Goal: Use online tool/utility: Utilize a website feature to perform a specific function

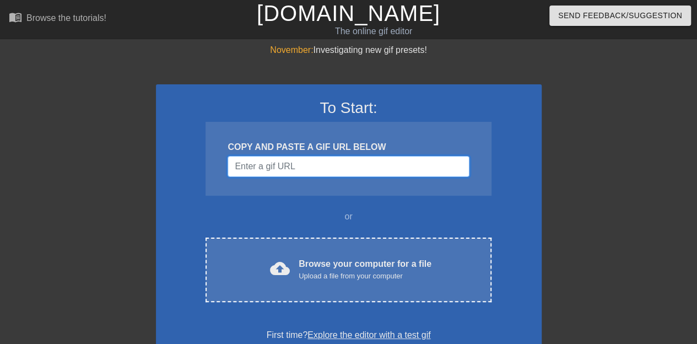
click at [267, 175] on input "Username" at bounding box center [347, 166] width 241 height 21
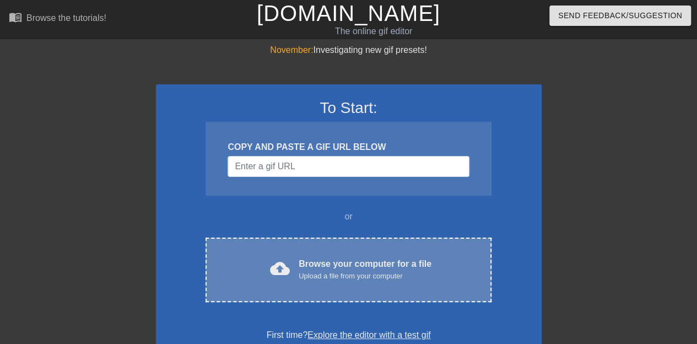
click at [323, 278] on div "Upload a file from your computer" at bounding box center [365, 275] width 133 height 11
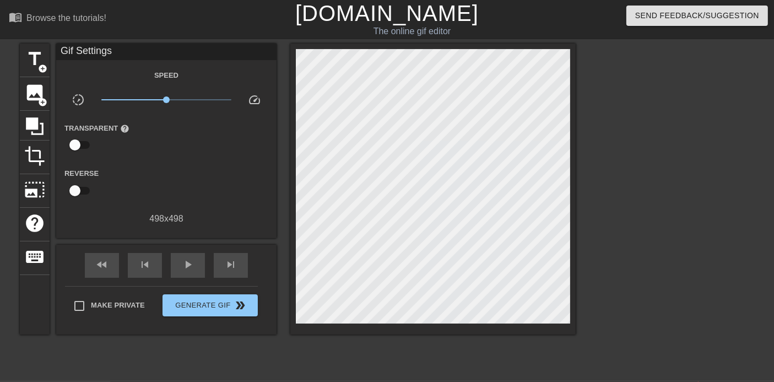
drag, startPoint x: 262, startPoint y: 1, endPoint x: 321, endPoint y: 348, distance: 351.9
click at [321, 343] on div "title add_circle image add_circle crop photo_size_select_large help keyboard Gi…" at bounding box center [298, 209] width 556 height 330
click at [37, 57] on span "title" at bounding box center [34, 58] width 21 height 21
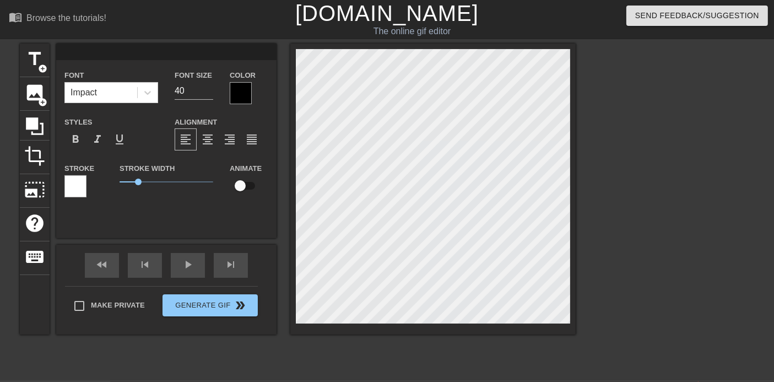
type input "J"
type textarea "J"
type input "JD"
type textarea "JD"
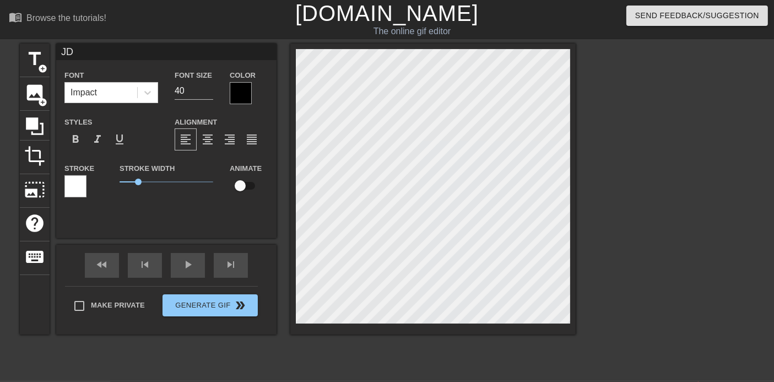
type input "JD"
type textarea "JD"
type input "JD V"
type textarea "JD V"
type input "JD Va"
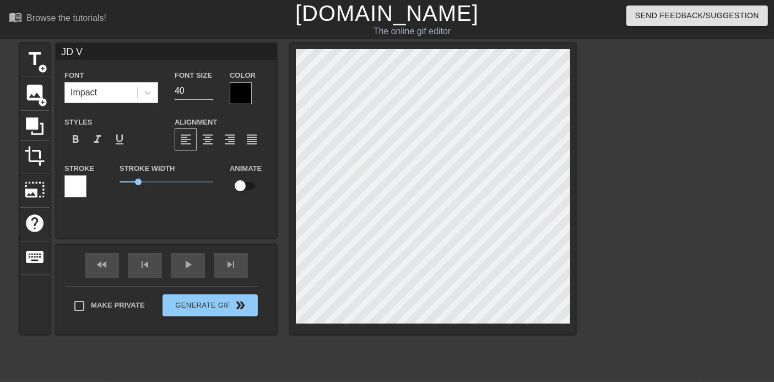
type textarea "JD Va"
type input "[PERSON_NAME]"
type textarea "[PERSON_NAME]"
type input "JD Vanc"
type textarea "JD Vanc"
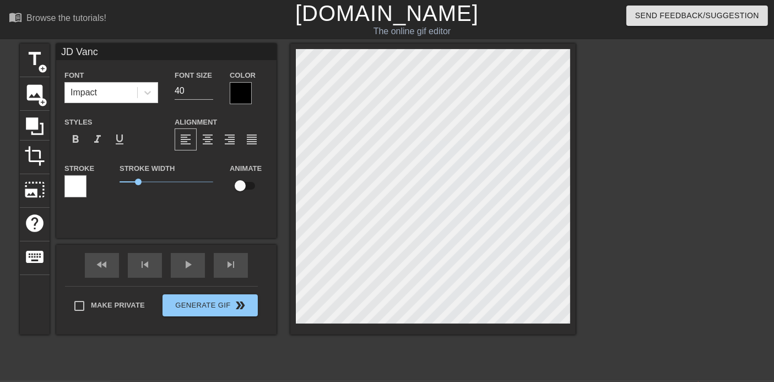
type input "[PERSON_NAME]"
type textarea "[PERSON_NAME]"
type input "[PERSON_NAME] w"
type textarea "[PERSON_NAME] wh"
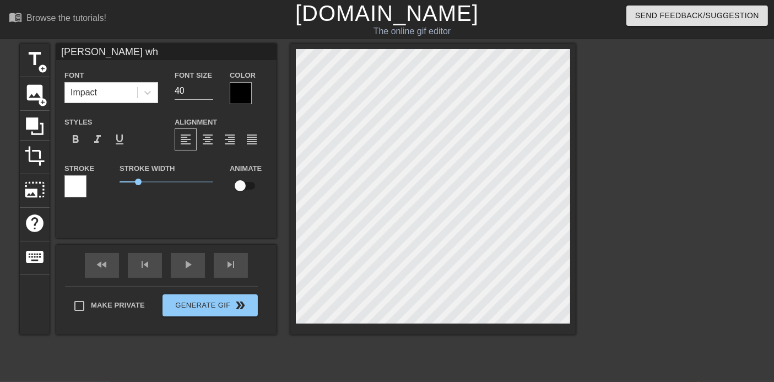
type input "[PERSON_NAME] whe"
type textarea "[PERSON_NAME] when"
type input "[PERSON_NAME] when"
type textarea "[PERSON_NAME] when"
type input "[PERSON_NAME] when h"
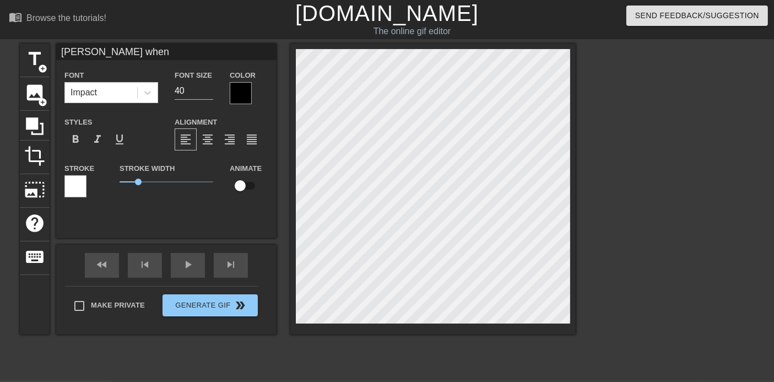
type textarea "[PERSON_NAME] when h"
type input "[PERSON_NAME] when he"
type textarea "[PERSON_NAME] when he"
type input "[PERSON_NAME] when he'"
type textarea "[PERSON_NAME] when he'"
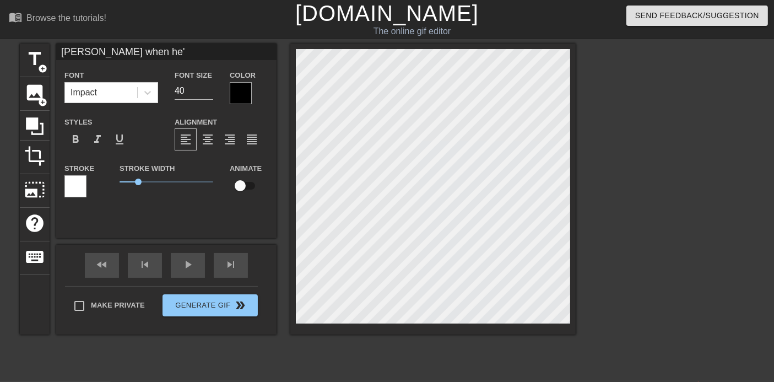
type input "[PERSON_NAME] when he's"
type textarea "[PERSON_NAME] when he's"
type input "[PERSON_NAME] when he's l"
type textarea "[PERSON_NAME] when he's l"
type input "[PERSON_NAME] when he's le"
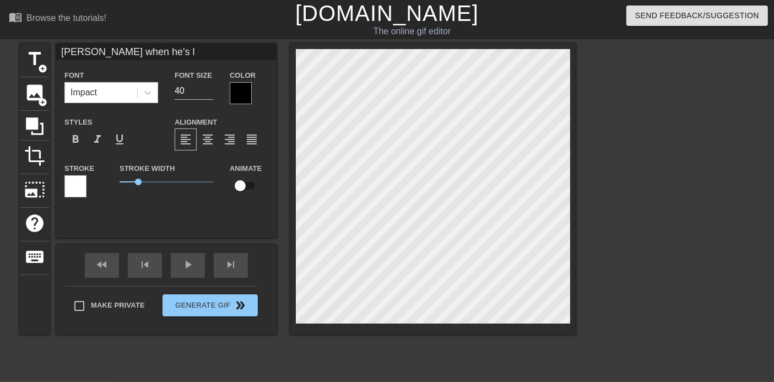
type textarea "[PERSON_NAME] when he's le"
type input "[PERSON_NAME] when he's lef"
type textarea "[PERSON_NAME] when he's lef"
type input "[PERSON_NAME] when he's left"
type textarea "[PERSON_NAME] when he's left"
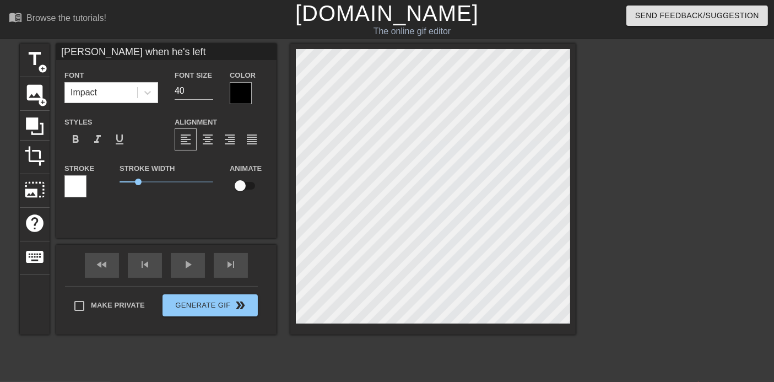
type input "[PERSON_NAME] when he's left u"
type textarea "[PERSON_NAME] when he's left u"
type input "[PERSON_NAME] when he's left un"
type textarea "[PERSON_NAME] when he's left un"
type input "[PERSON_NAME] when he's left una"
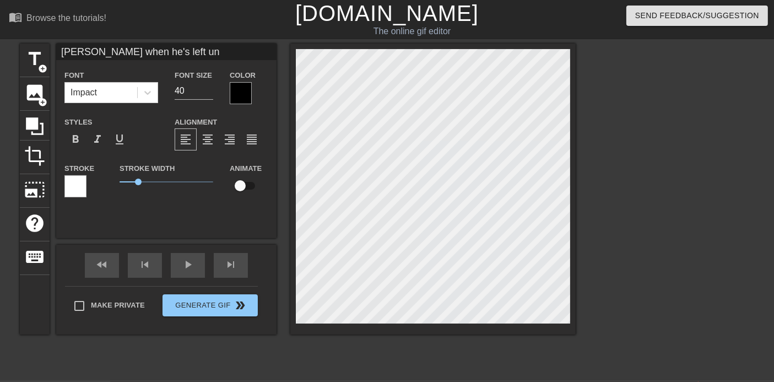
type textarea "[PERSON_NAME] when he's left una"
type input "[PERSON_NAME] when he's left unat"
type textarea "[PERSON_NAME] when he's left unat"
type input "[PERSON_NAME] when he's left unatt"
type textarea "[PERSON_NAME] when he's left unatt"
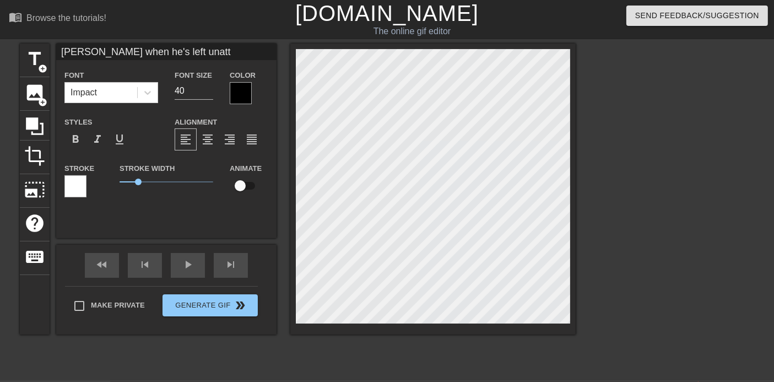
type input "[PERSON_NAME] when he's left unatte"
type textarea "[PERSON_NAME] when he's left unatte"
type input "[PERSON_NAME] when he's left unatten"
type textarea "[PERSON_NAME] when he's left unatten"
type input "[PERSON_NAME] when he's left unattend"
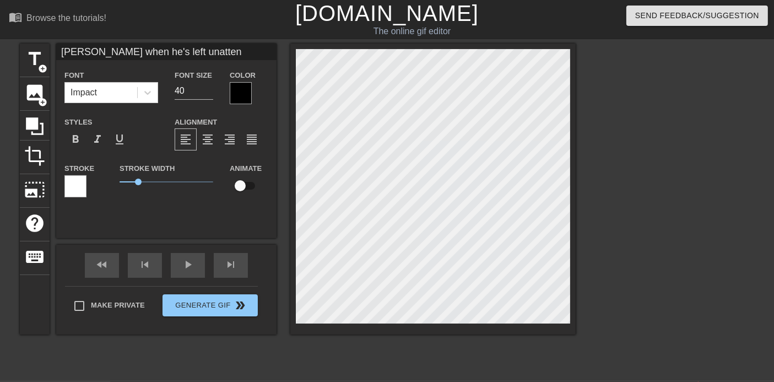
type textarea "[PERSON_NAME] when he's left unattend"
type input "[PERSON_NAME] when he's left unattende"
type textarea "[PERSON_NAME] when he's left unattende"
type input "[PERSON_NAME] when he's left unattended"
type textarea "[PERSON_NAME] when he's left unattended"
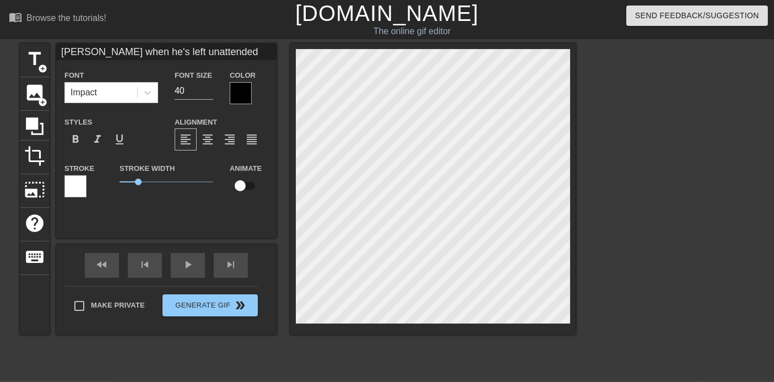
type input "[PERSON_NAME] when he's left unattended"
type textarea "[PERSON_NAME] when he's left unattended"
type input "[PERSON_NAME] when he's left unattended"
type textarea "[PERSON_NAME] when he's left unattended"
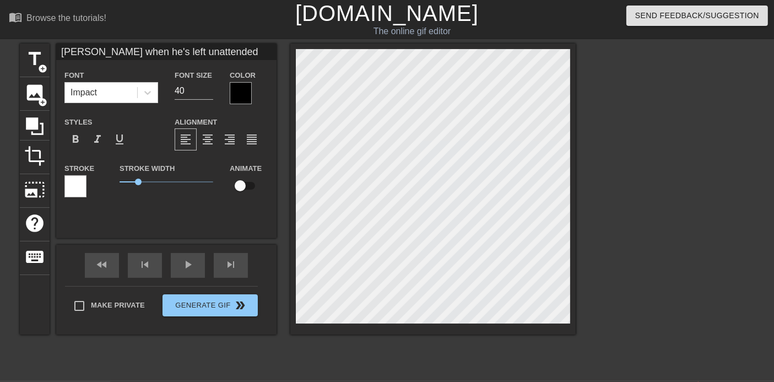
type input "[PERSON_NAME] when he's left unattended w"
type textarea "[PERSON_NAME] when he's left unattended w"
type input "[PERSON_NAME] when he's left unattended wi"
type textarea "[PERSON_NAME] when he's left unattended wi"
type input "[PERSON_NAME] when he's left unattended wit"
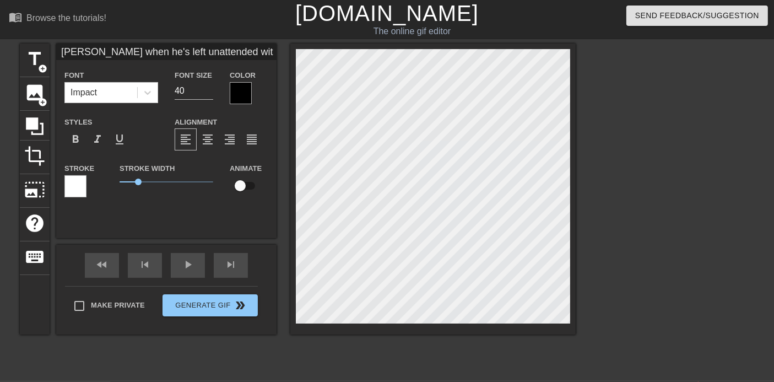
type textarea "[PERSON_NAME] when he's left unattended with"
type input "[PERSON_NAME] when he's left unattended with"
type textarea "[PERSON_NAME] when he's left unattended with"
type input "[PERSON_NAME] when he's left unattended with a"
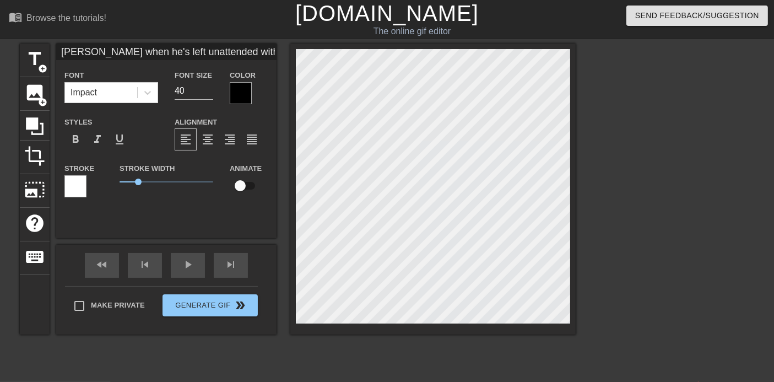
type textarea "[PERSON_NAME] when he's left unattended with a"
type input "[PERSON_NAME] when he's left unattended with a s"
type textarea "[PERSON_NAME] when he's left unattended with a s"
type input "[PERSON_NAME] when he's left unattended with a so"
type textarea "[PERSON_NAME] when he's left unattended with a so"
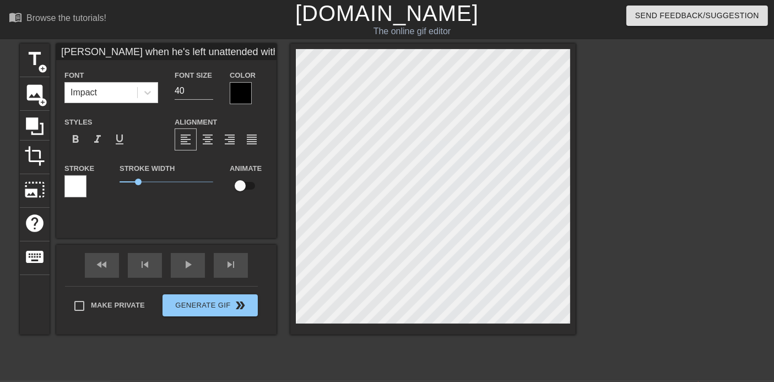
type input "[PERSON_NAME] when he's left unattended with a sof"
type textarea "[PERSON_NAME] when he's left unattended with a sof"
type input "[PERSON_NAME] when he's left unattended with a sofa"
type textarea "[PERSON_NAME] when he's left unattended with a sofa"
type input "[PERSON_NAME] when he's left unattended with a sofa"
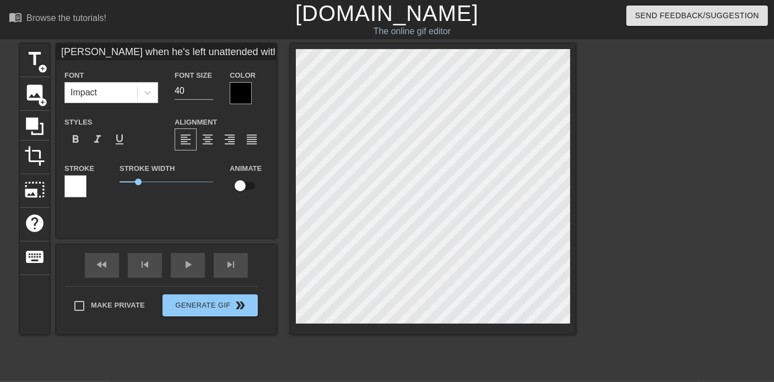
type textarea "[PERSON_NAME] when he's left unattended with a sofa"
type input "[PERSON_NAME] when he's left unattended with a sofa f"
type textarea "[PERSON_NAME] when he's left unattended with a sofa fo"
type input "[PERSON_NAME] when he's left unattended with a sofa for"
type textarea "[PERSON_NAME] when he's left unattended with a sofa for"
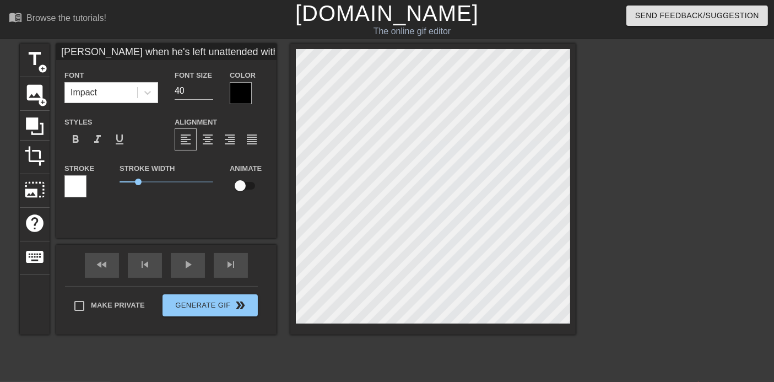
type input "[PERSON_NAME] when he's left unattended with a sofa for"
type textarea "[PERSON_NAME] when he's left unattended with a sofa for"
type input "[PERSON_NAME] when he's left unattended with a sofa for 5"
type textarea "[PERSON_NAME] when he's left unattended with a sofa for 5"
type input "[PERSON_NAME] when he's left unattended with a sofa for 5 m"
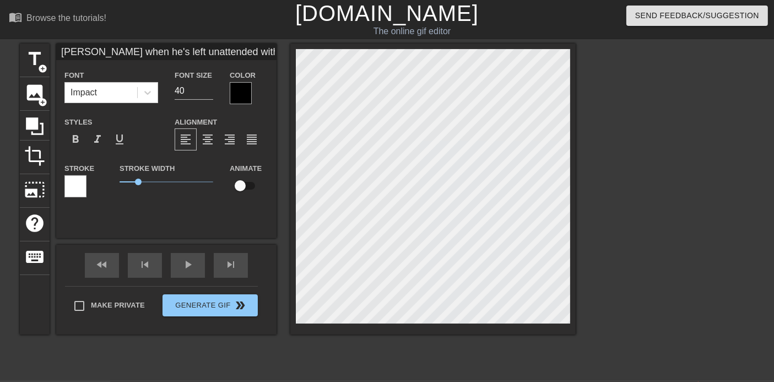
type textarea "[PERSON_NAME] when he's left unattended with a sofa for 5 m"
type input "[PERSON_NAME] when he's left unattended with a sofa for 5 mi"
type textarea "[PERSON_NAME] when he's left unattended with a sofa for 5 mi"
type input "[PERSON_NAME] when he's left unattended with a sofa for 5 min"
type textarea "[PERSON_NAME] when he's left unattended with a sofa for 5 min"
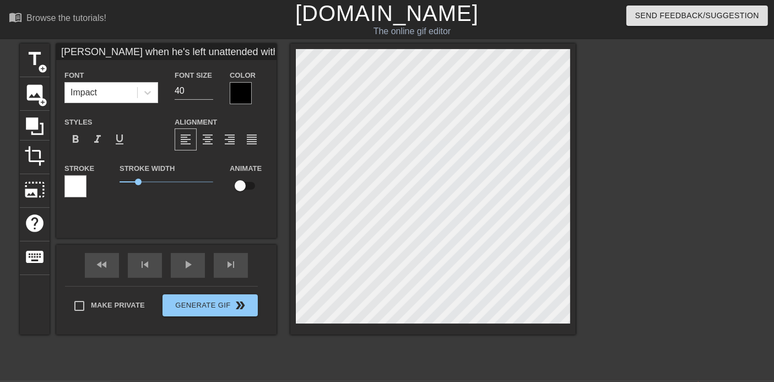
type input "[PERSON_NAME] when he's left unattended with a sofa for 5 minu"
type textarea "[PERSON_NAME] when he's left unattended with a sofa for 5 minu"
type input "[PERSON_NAME] when he's left unattended with a sofa for 5 minut"
type textarea "[PERSON_NAME] when he's left unattended with a sofa for 5 minut"
type input "[PERSON_NAME] when he's left unattended with a sofa for 5 minute"
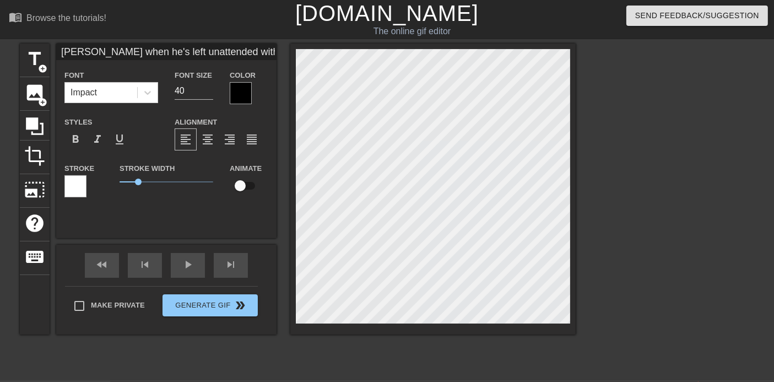
type textarea "[PERSON_NAME] when he's left unattended with a sofa for 5 minute"
type input "[PERSON_NAME] when he's left unattended with a sofa for 5 minutes"
type textarea "[PERSON_NAME] when he's left unattended with a sofa for 5 minutes"
type input "[PERSON_NAME] when he's left unattended with a sofa for 5 minutes:"
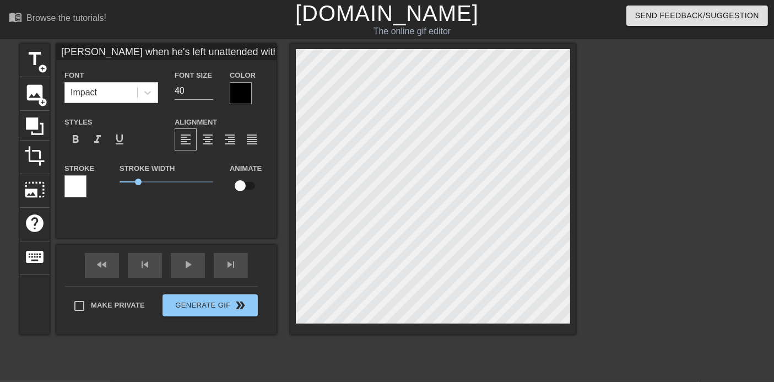
type textarea "[PERSON_NAME] when he's left unattended with a sofa for 5 minutes:"
click at [288, 128] on div "title add_circle image add_circle crop photo_size_select_large help keyboard [P…" at bounding box center [298, 189] width 556 height 291
click at [214, 140] on div "format_align_center" at bounding box center [208, 139] width 22 height 22
click at [89, 73] on div "title add_circle image add_circle crop photo_size_select_large help keyboard [P…" at bounding box center [298, 189] width 556 height 291
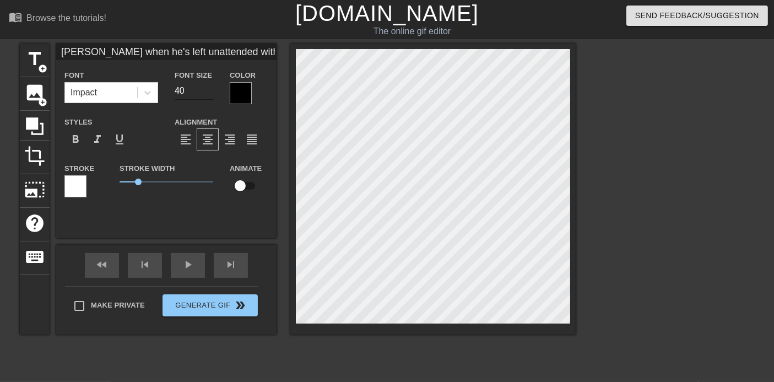
click at [195, 95] on input "40" at bounding box center [194, 91] width 39 height 18
type input "[PERSON_NAME] when he's left unattended with a sofa for 5 minutes:"
type input "4"
type input "[PERSON_NAME] when he's left unattended with a sofa for 5 minutes:"
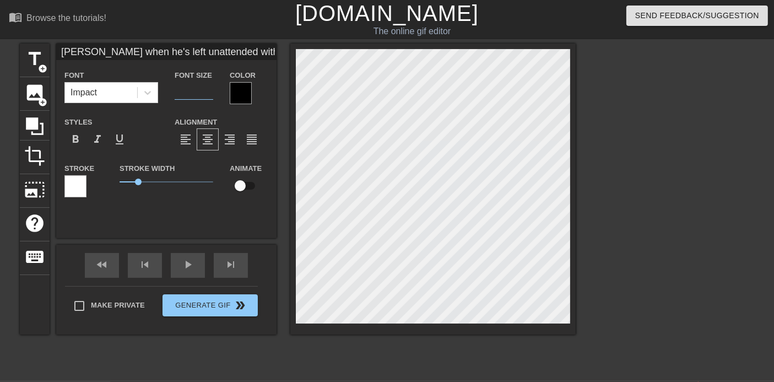
type input "3"
type input "[PERSON_NAME] when he's left unattended with a sofa for 5 minutes:"
type input "35"
click at [603, 188] on div at bounding box center [671, 209] width 165 height 330
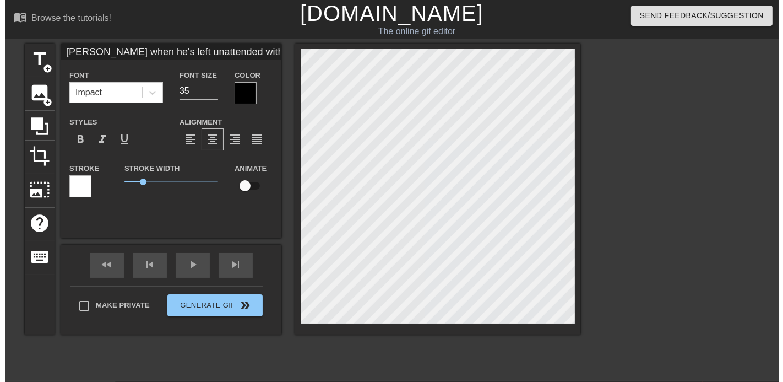
scroll to position [1, 7]
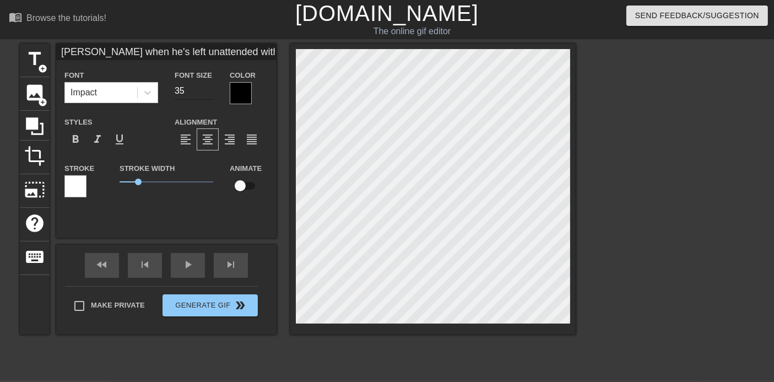
click at [203, 90] on div "title add_circle image add_circle crop photo_size_select_large help keyboard [P…" at bounding box center [298, 189] width 556 height 291
click at [190, 90] on input "35" at bounding box center [194, 91] width 39 height 18
type input "[PERSON_NAME] when he's left unattended with a sofa for 5 minutes:"
type input "3"
type input "[PERSON_NAME] when he's left unattended with a sofa for 5 minutes:"
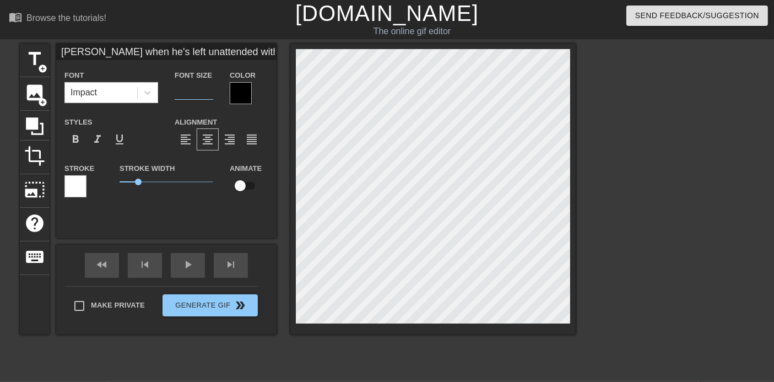
type input "[PERSON_NAME] when he's left unattended with a sofa for 5 minutes:"
type input "30"
type input "[PERSON_NAME] when he's left unattended with a sofa for 5 minutes:"
type input "3"
type input "[PERSON_NAME] when he's left unattended with a sofa for 5 minutes:"
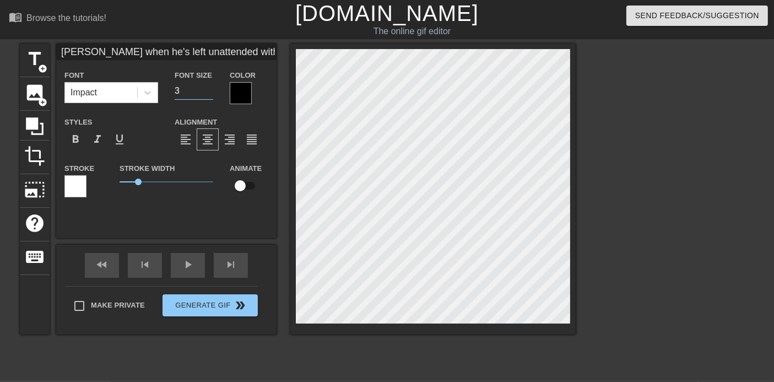
type input "34"
type input "[PERSON_NAME] when he's left unattended with a sofa for 5 minutes:"
type input "33"
type input "[PERSON_NAME] when he's left unattended with a sofa for 5 minutes:"
type input "33"
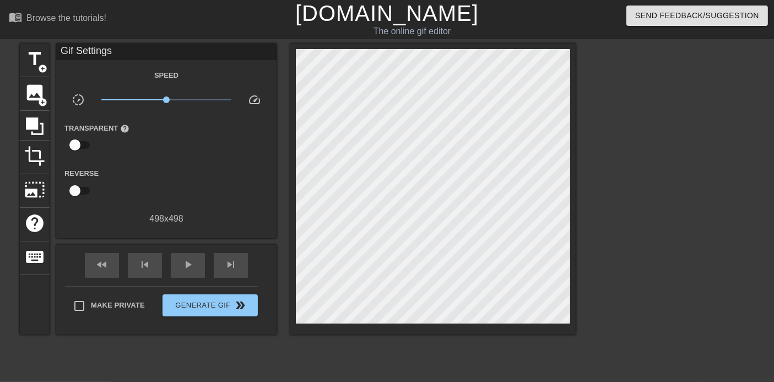
click at [578, 177] on div "title add_circle image add_circle crop photo_size_select_large help keyboard Gi…" at bounding box center [387, 209] width 774 height 330
click at [641, 120] on div at bounding box center [671, 209] width 165 height 330
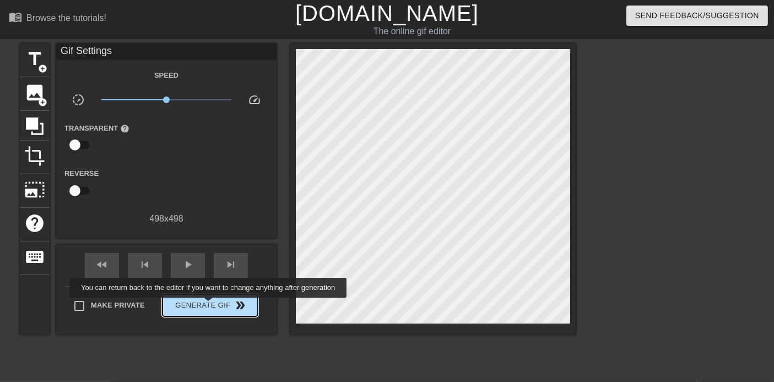
click at [209, 306] on span "Generate Gif double_arrow" at bounding box center [210, 305] width 86 height 13
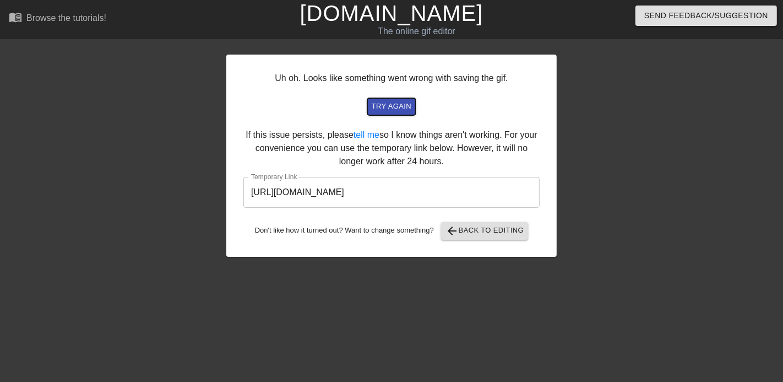
click at [399, 105] on span "try again" at bounding box center [392, 106] width 40 height 13
click at [467, 193] on input "[URL][DOMAIN_NAME]" at bounding box center [391, 192] width 296 height 31
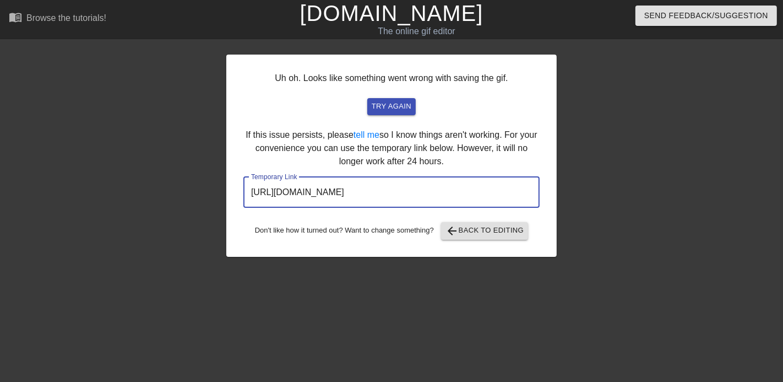
click at [467, 193] on input "[URL][DOMAIN_NAME]" at bounding box center [391, 192] width 296 height 31
